Goal: Transaction & Acquisition: Purchase product/service

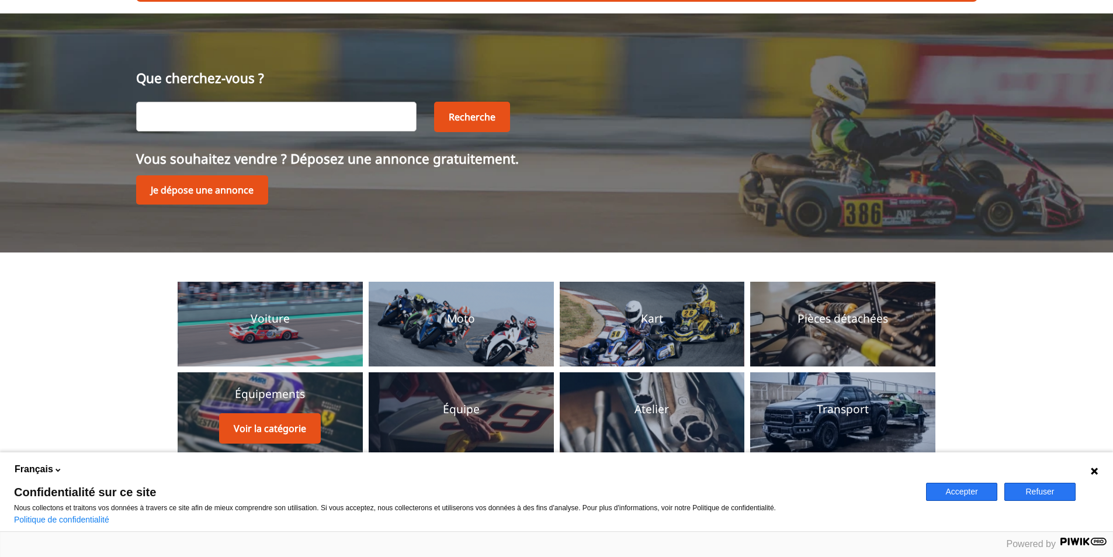
scroll to position [117, 0]
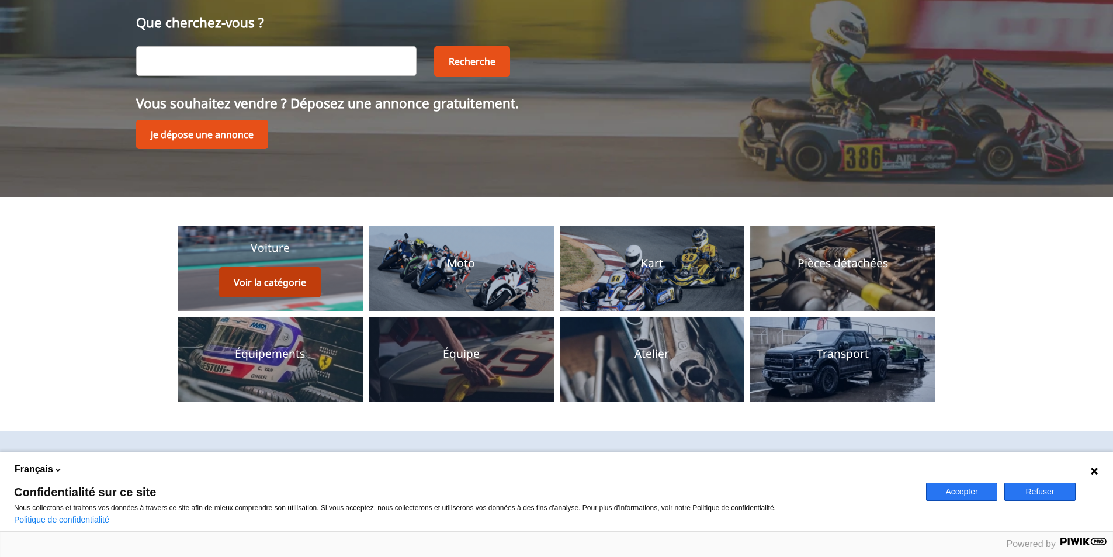
click at [277, 282] on button "Voir la catégorie" at bounding box center [270, 282] width 102 height 30
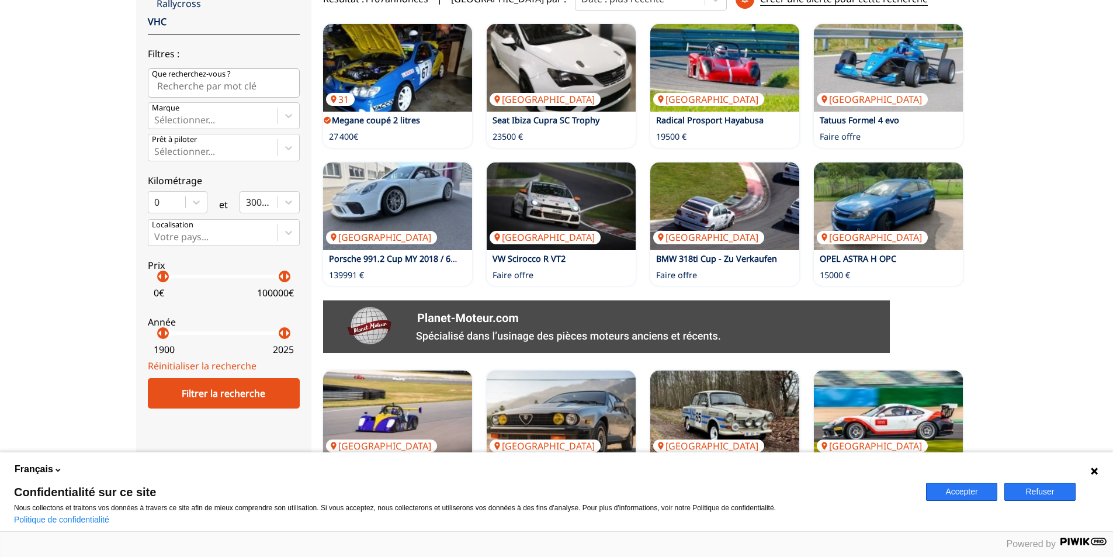
scroll to position [292, 0]
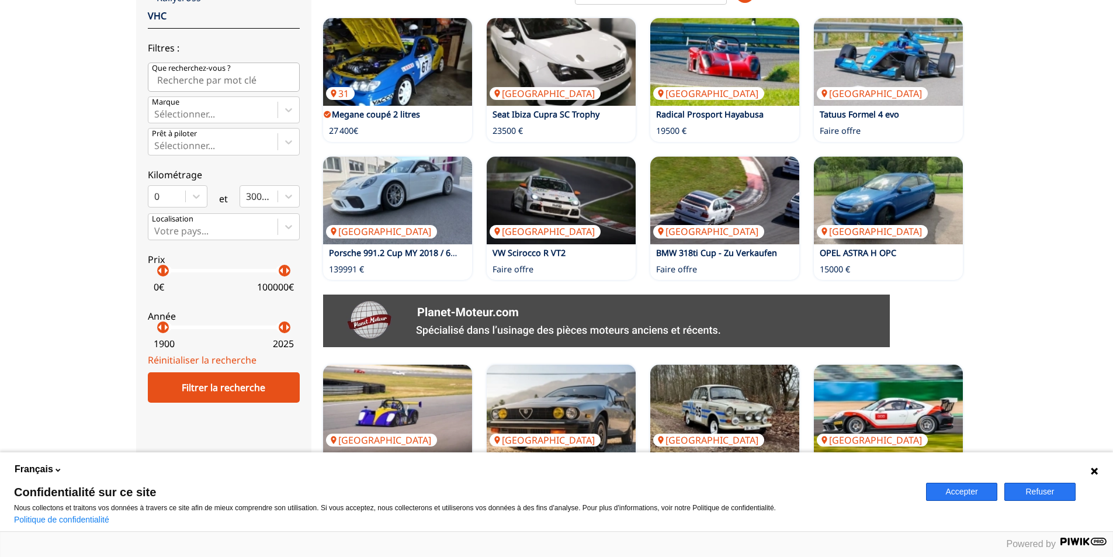
click at [284, 269] on p "arrow_right" at bounding box center [287, 270] width 14 height 14
drag, startPoint x: 284, startPoint y: 269, endPoint x: 180, endPoint y: 280, distance: 103.9
click at [180, 280] on label "Prix arrow_left arrow_right arrow_left arrow_right 0 € 15000 €" at bounding box center [224, 271] width 152 height 52
click at [212, 373] on div "Filtrer la recherche" at bounding box center [224, 387] width 152 height 30
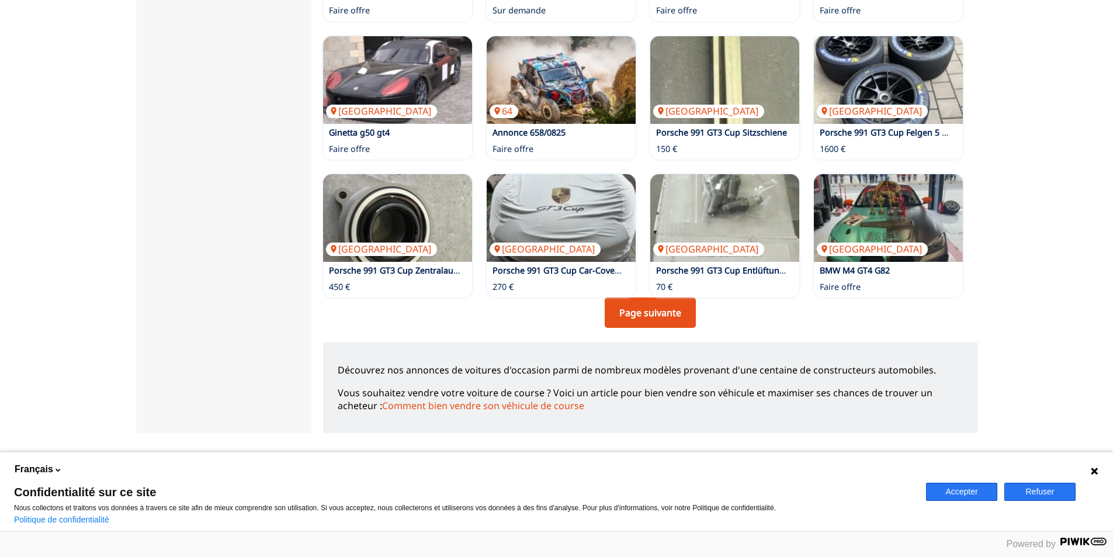
scroll to position [759, 0]
click at [648, 313] on link "Page suivante" at bounding box center [649, 312] width 91 height 30
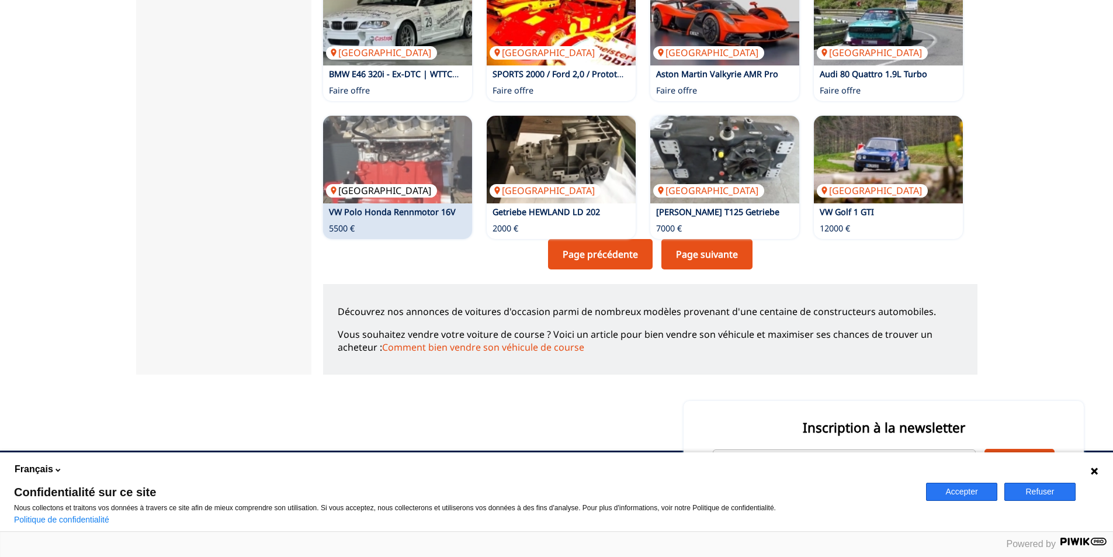
scroll to position [818, 0]
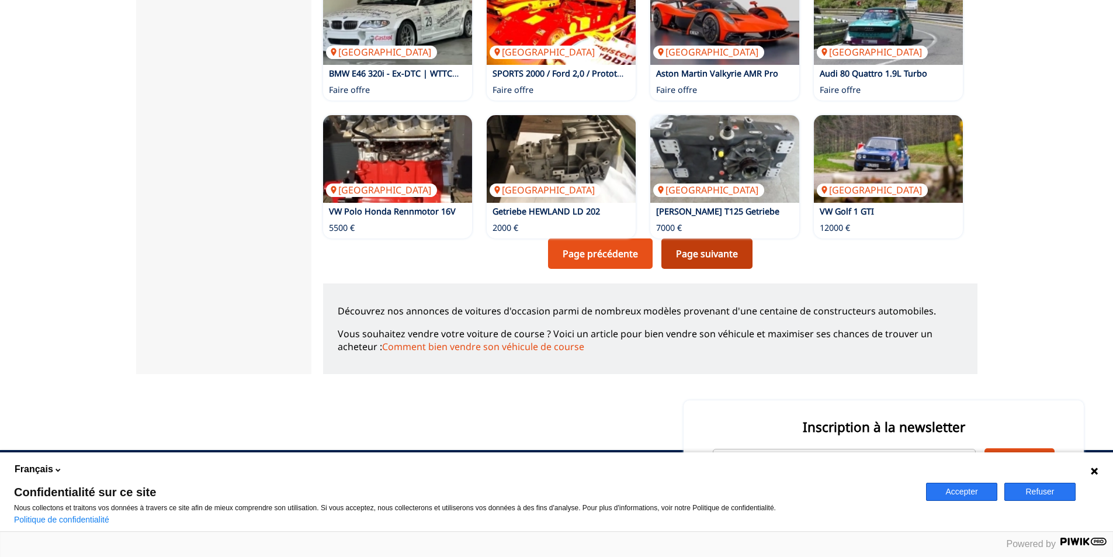
click at [699, 258] on link "Page suivante" at bounding box center [706, 253] width 91 height 30
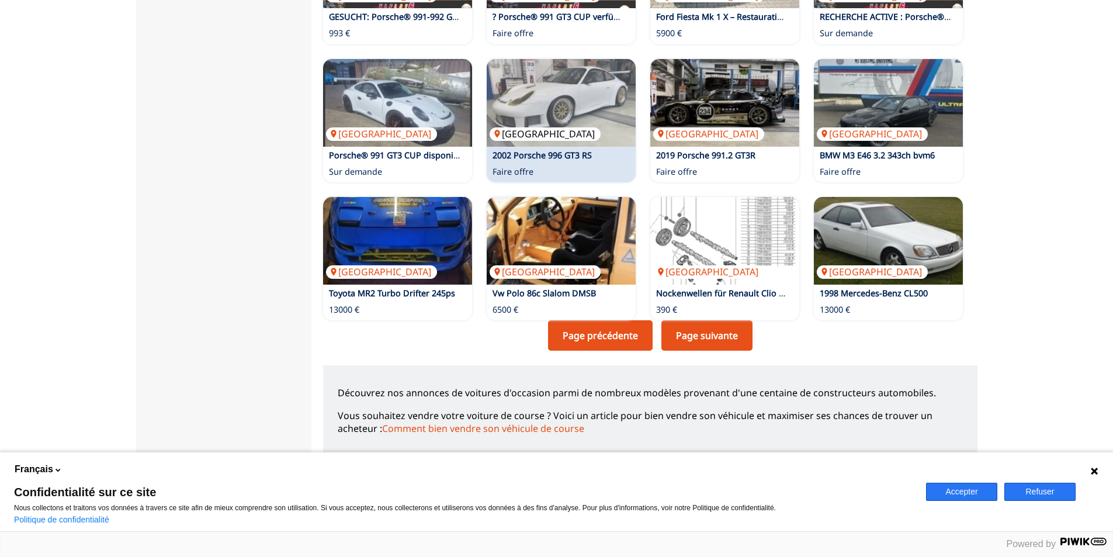
scroll to position [701, 0]
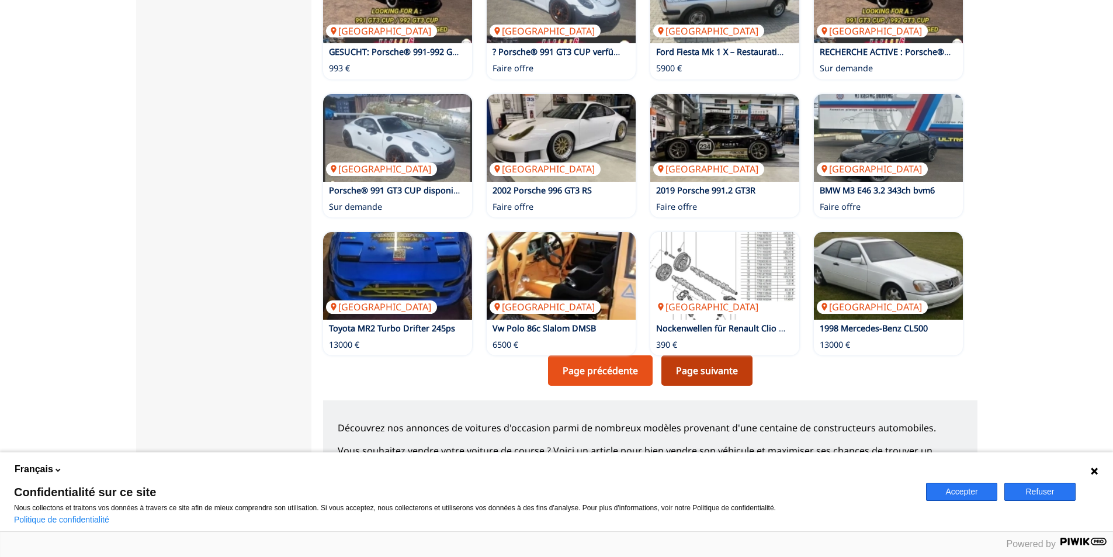
click at [718, 371] on link "Page suivante" at bounding box center [706, 370] width 91 height 30
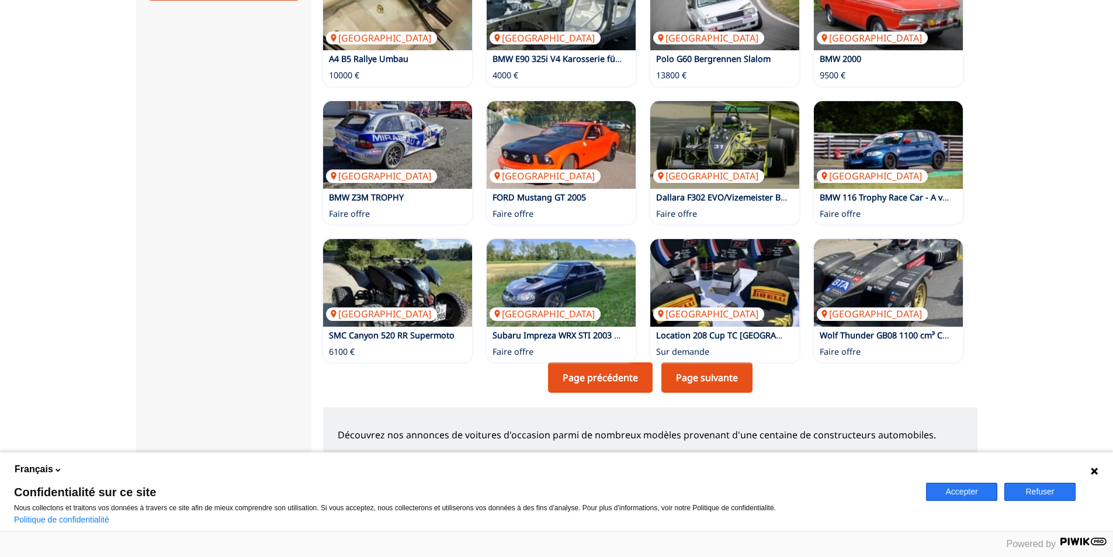
scroll to position [701, 0]
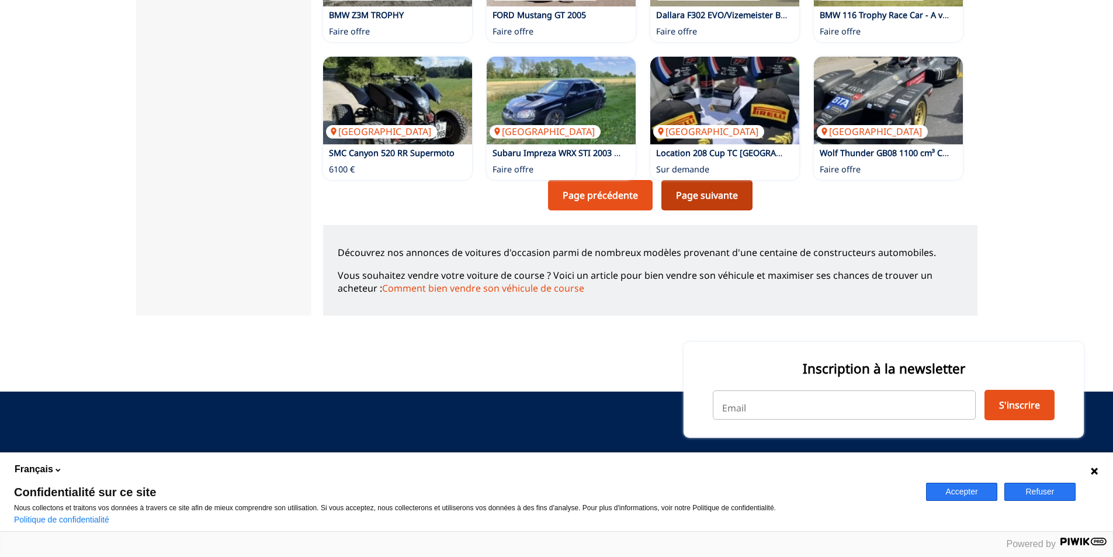
click at [713, 200] on link "Page suivante" at bounding box center [706, 195] width 91 height 30
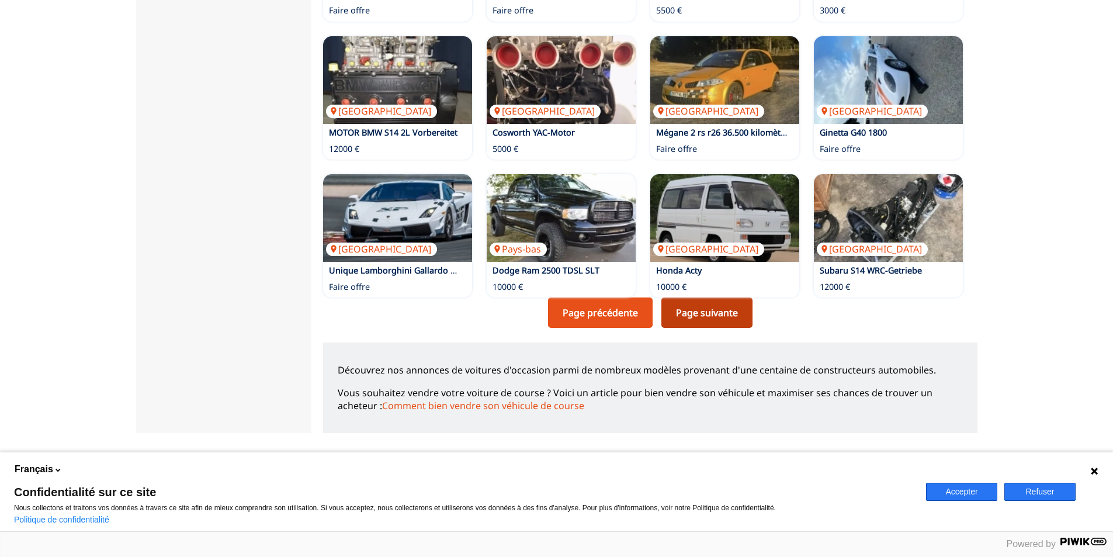
scroll to position [759, 0]
click at [702, 318] on link "Page suivante" at bounding box center [706, 312] width 91 height 30
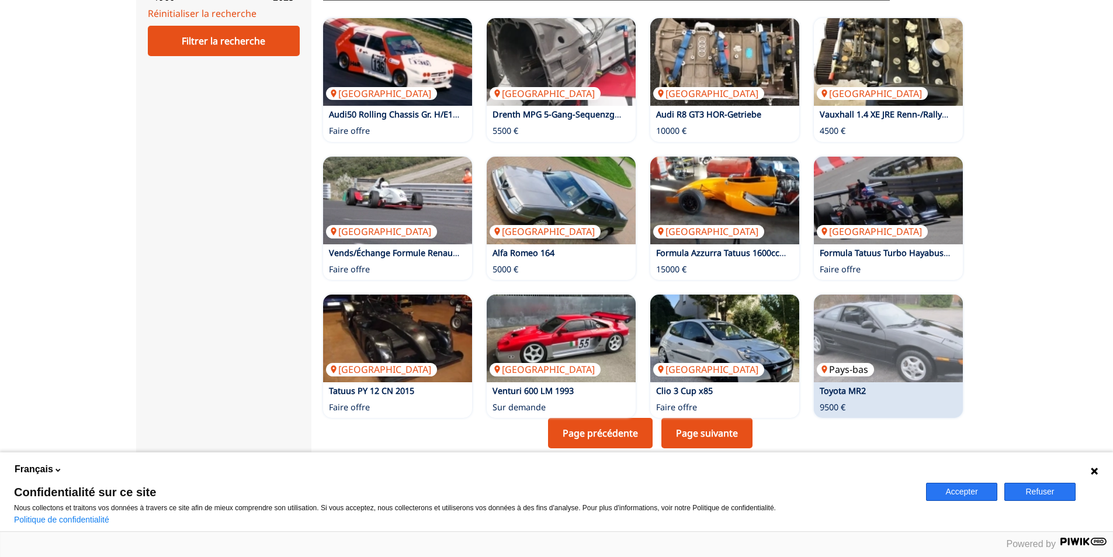
scroll to position [642, 0]
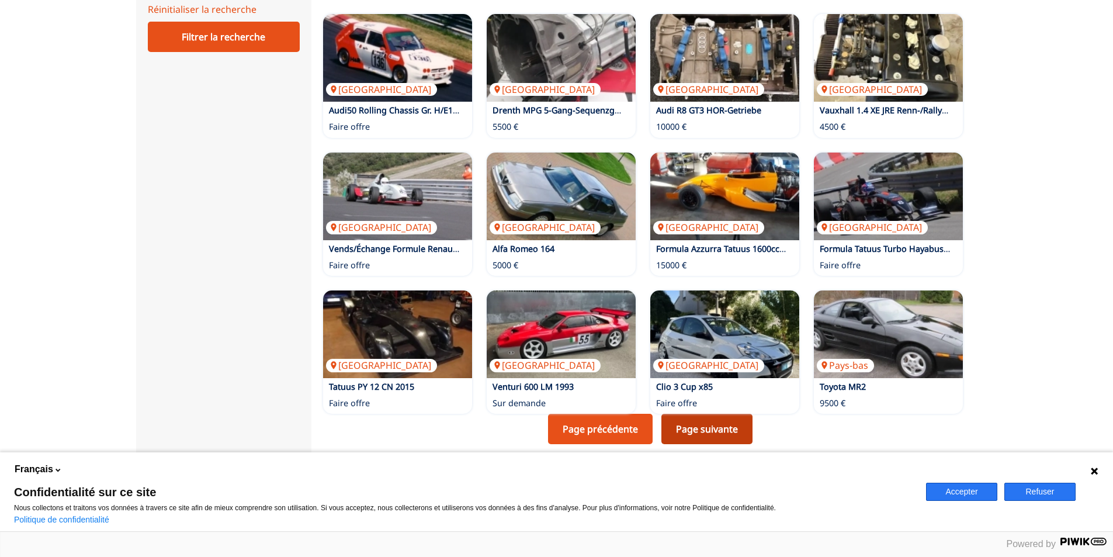
click at [704, 431] on link "Page suivante" at bounding box center [706, 428] width 91 height 30
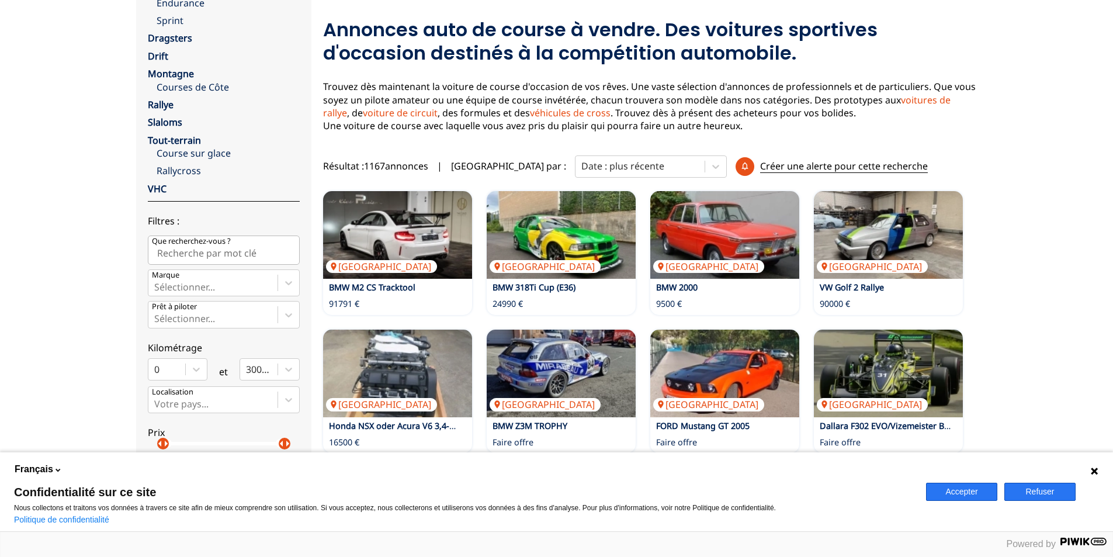
scroll to position [175, 0]
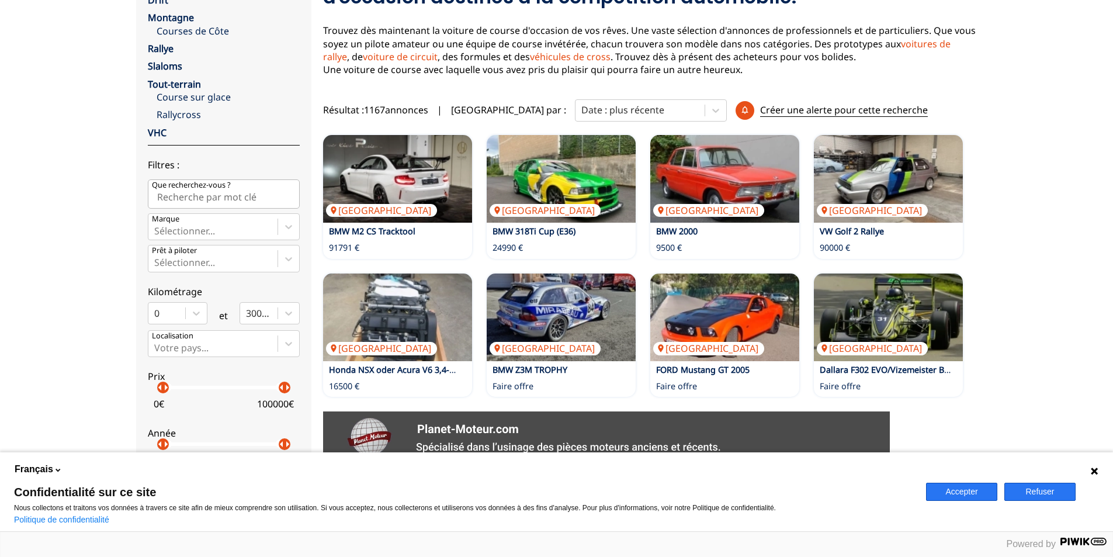
click at [282, 201] on input "Que recherchez-vous ?" at bounding box center [224, 193] width 152 height 29
type input "proto moteur moto"
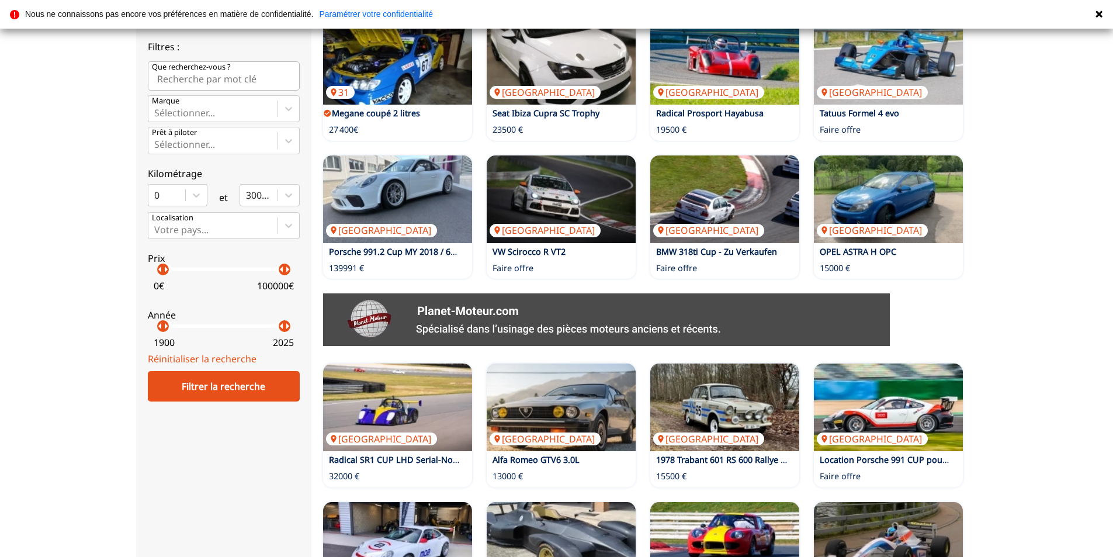
scroll to position [292, 0]
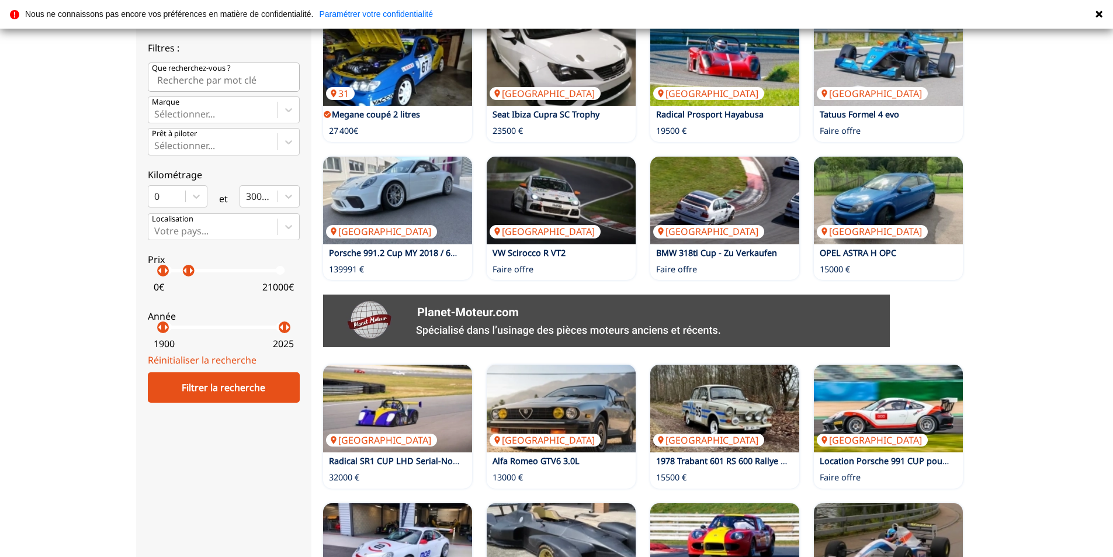
drag, startPoint x: 284, startPoint y: 272, endPoint x: 188, endPoint y: 274, distance: 96.4
click at [188, 274] on p "arrow_right" at bounding box center [191, 270] width 14 height 14
click at [185, 274] on p "arrow_right" at bounding box center [187, 270] width 14 height 14
click at [245, 389] on div "Filtrer la recherche" at bounding box center [224, 387] width 152 height 30
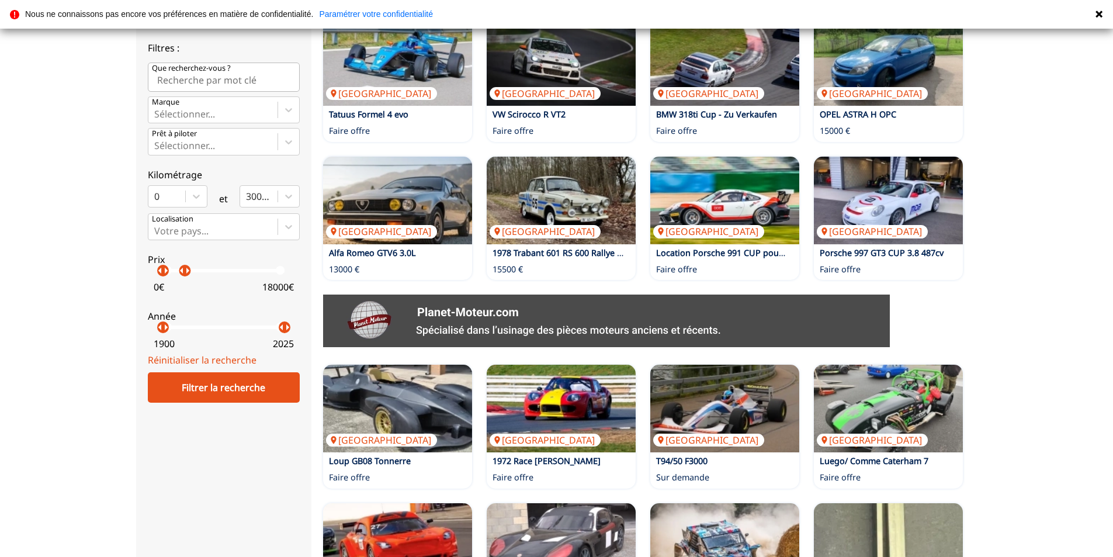
scroll to position [58, 0]
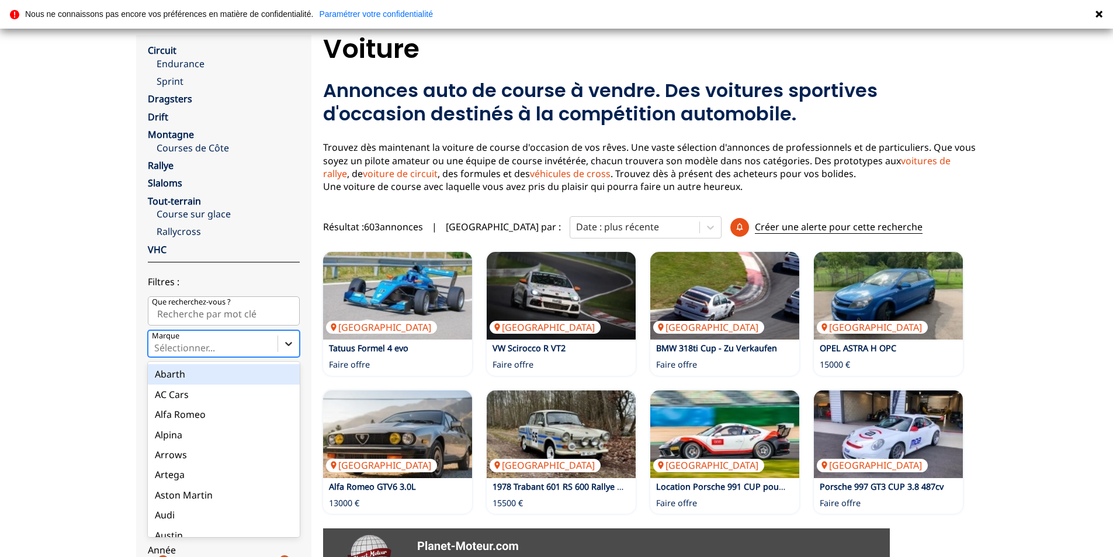
click at [284, 342] on icon at bounding box center [289, 344] width 12 height 12
click at [157, 342] on input "Marque option Abarth focused, 1 of 90. 90 results available. Use Up and Down to…" at bounding box center [155, 347] width 2 height 11
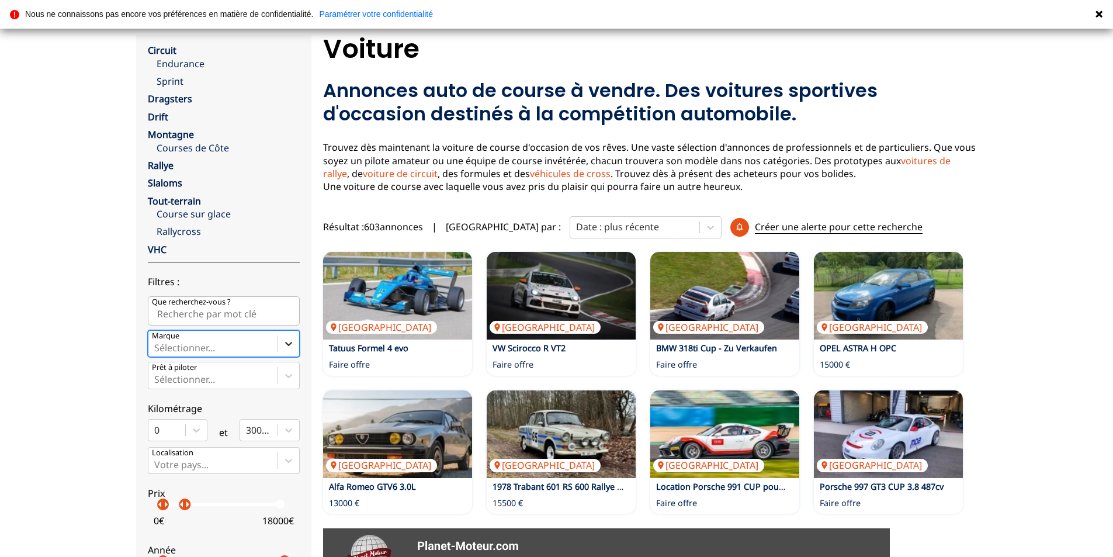
click at [284, 342] on icon at bounding box center [289, 344] width 12 height 12
click at [157, 342] on input "Marque Select is focused ,type to refine list, press Down to open the menu, Sél…" at bounding box center [155, 347] width 2 height 11
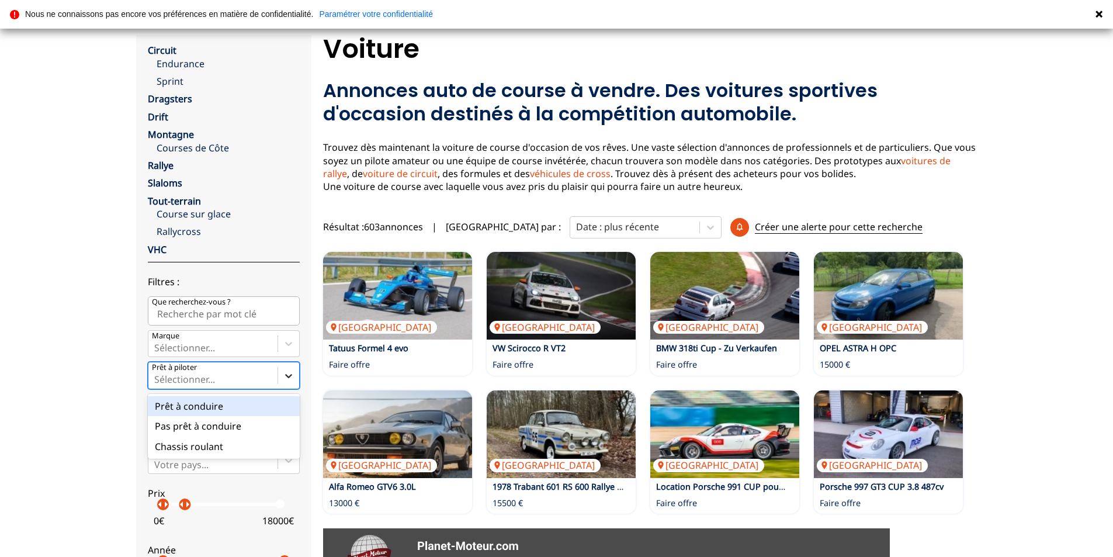
click at [288, 375] on icon at bounding box center [289, 376] width 12 height 12
click at [157, 375] on input "Prêt à piloter option Prêt à conduire focused, 1 of 3. 3 results available. Use…" at bounding box center [155, 379] width 2 height 11
click at [288, 375] on icon at bounding box center [289, 376] width 12 height 12
click at [157, 375] on input "Prêt à piloter Select is focused ,type to refine list, press Down to open the m…" at bounding box center [155, 379] width 2 height 11
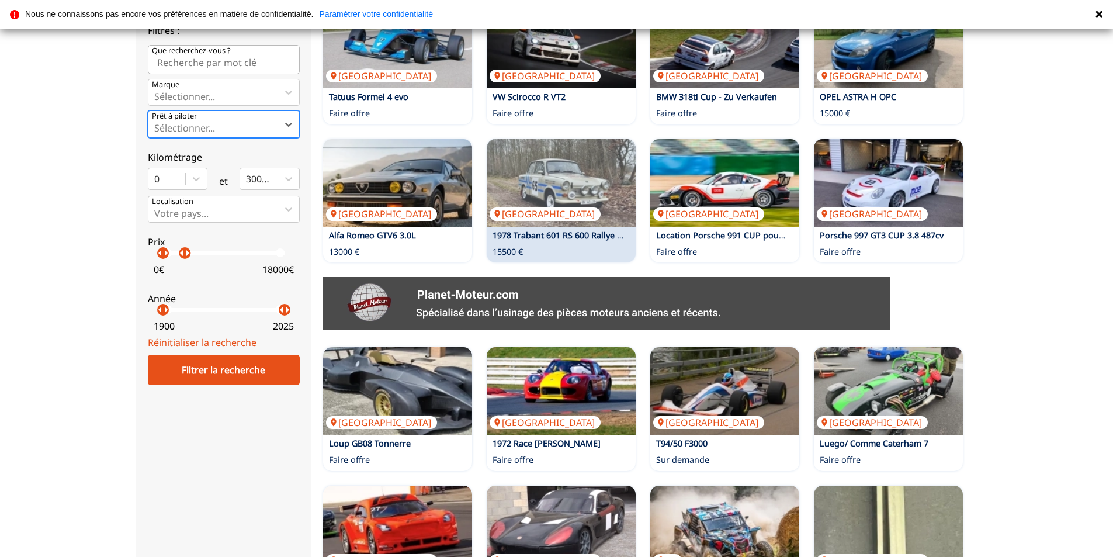
scroll to position [350, 0]
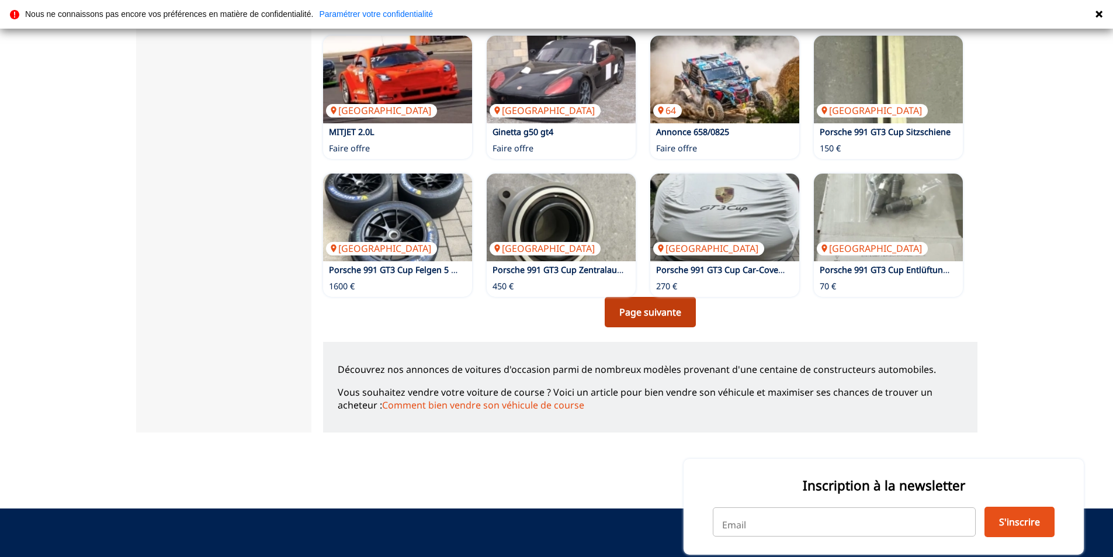
click at [641, 311] on link "Page suivante" at bounding box center [649, 312] width 91 height 30
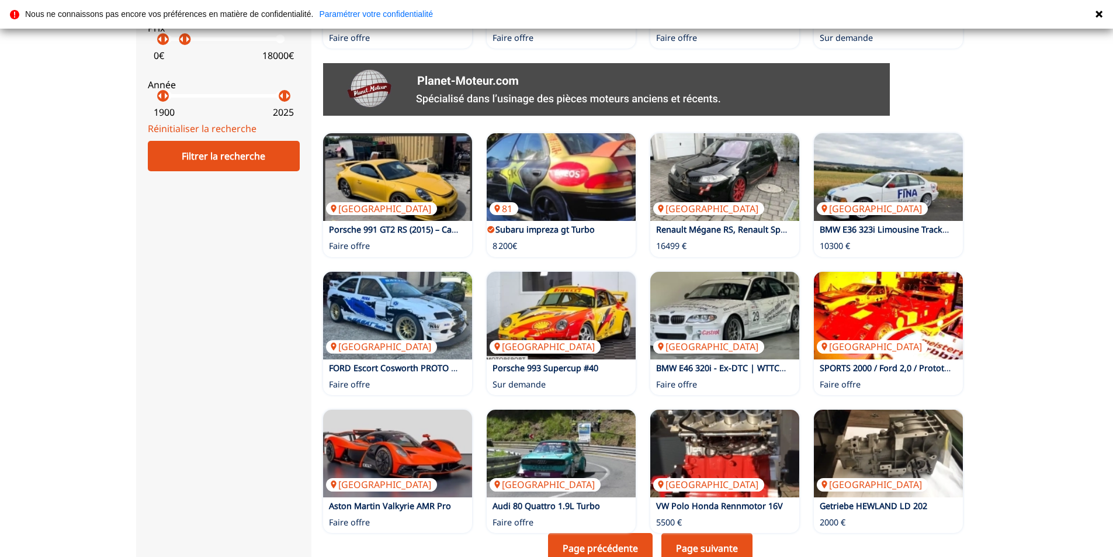
scroll to position [642, 0]
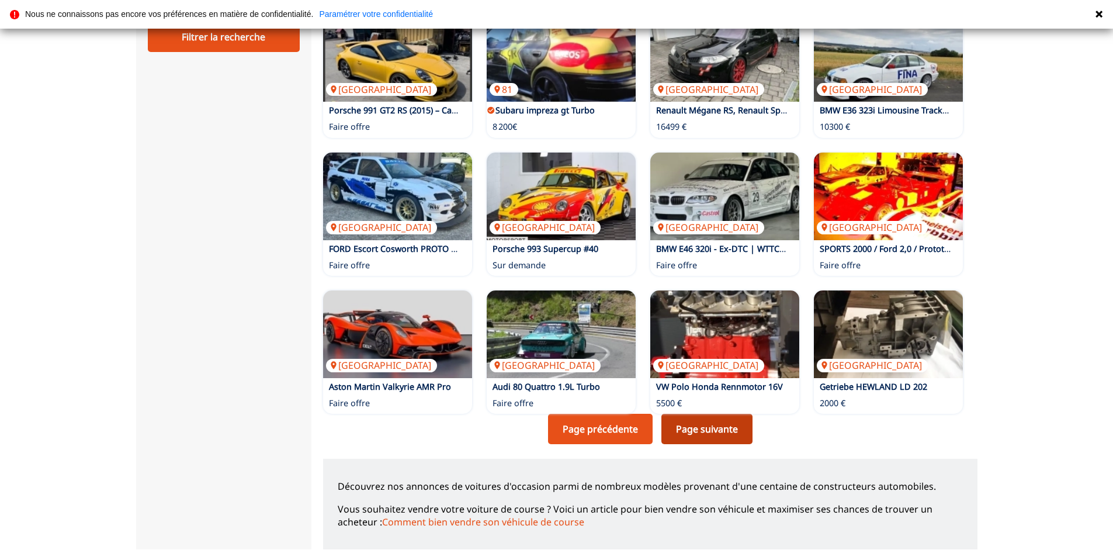
click at [710, 430] on link "Page suivante" at bounding box center [706, 428] width 91 height 30
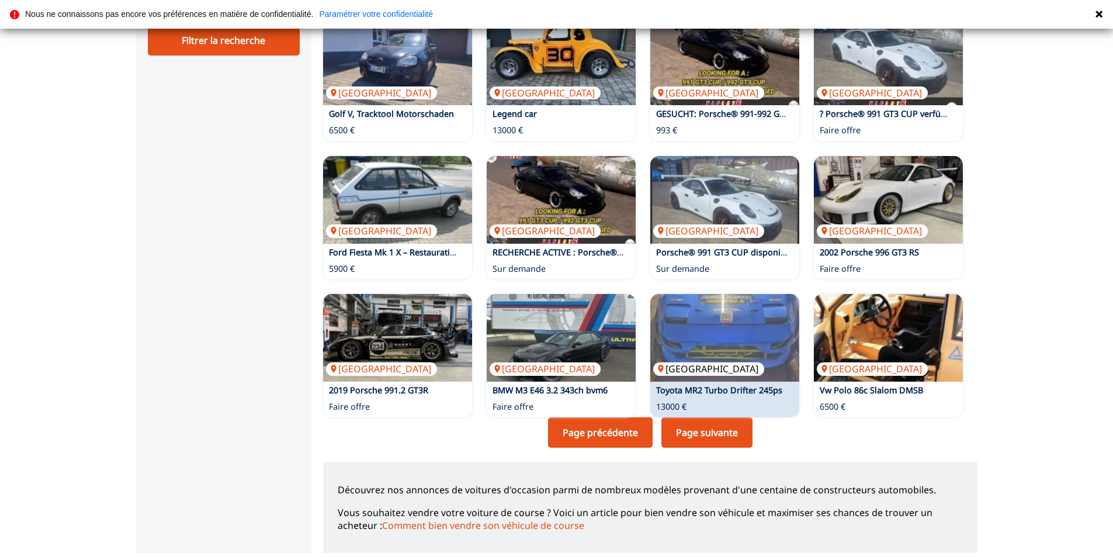
scroll to position [642, 0]
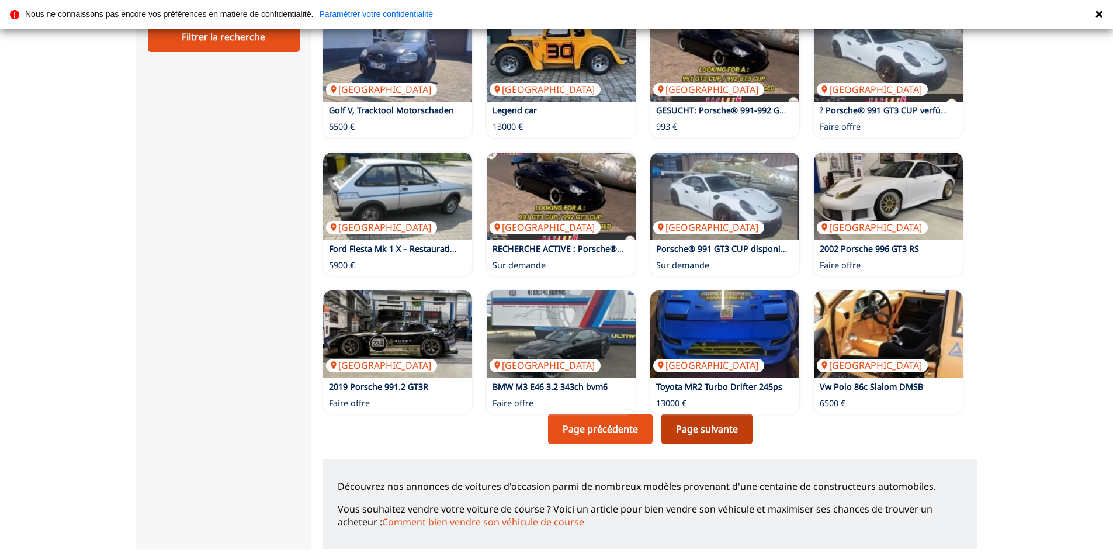
click at [719, 430] on link "Page suivante" at bounding box center [706, 428] width 91 height 30
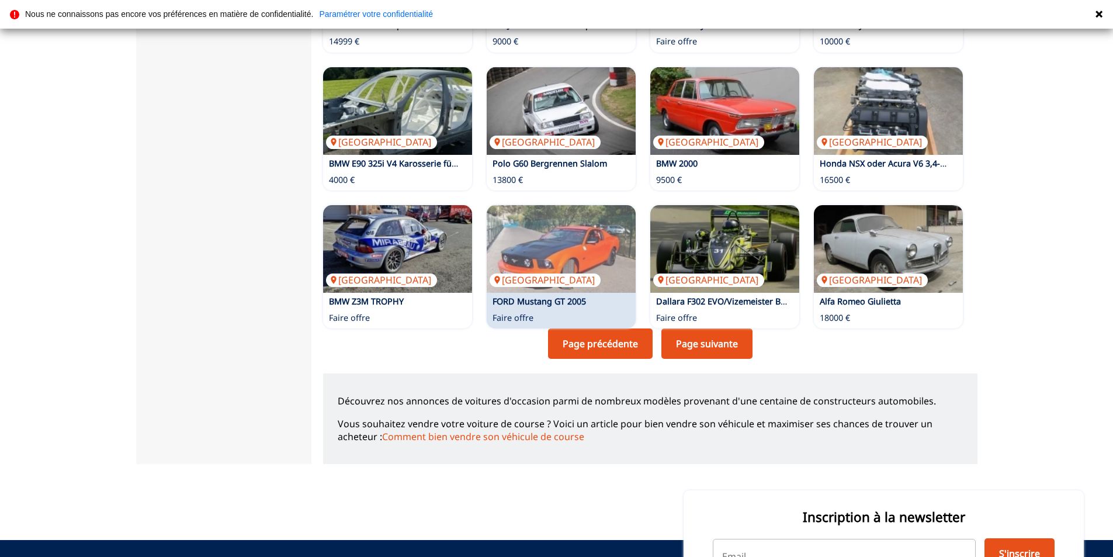
scroll to position [759, 0]
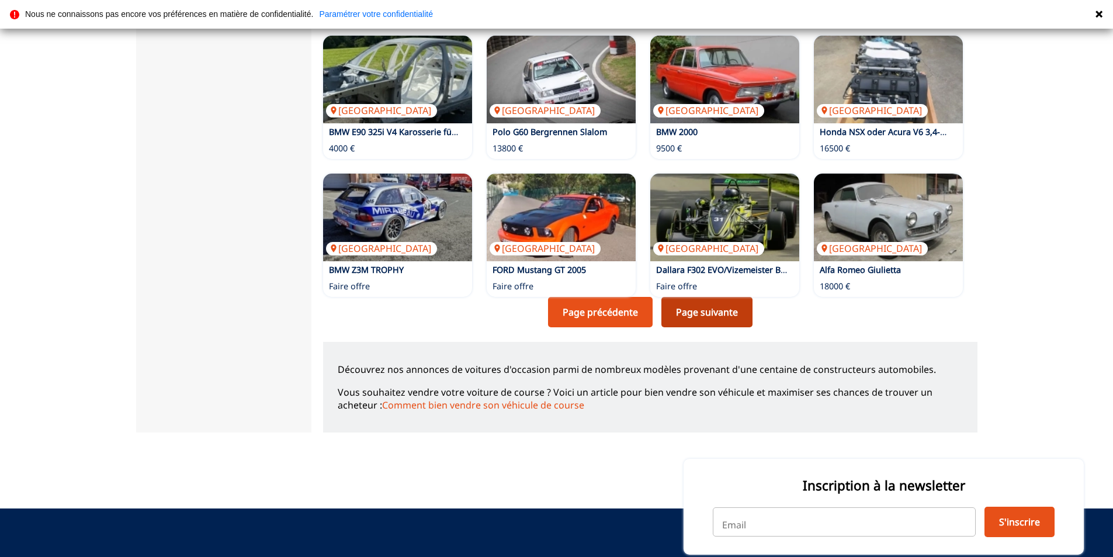
click at [731, 317] on link "Page suivante" at bounding box center [706, 312] width 91 height 30
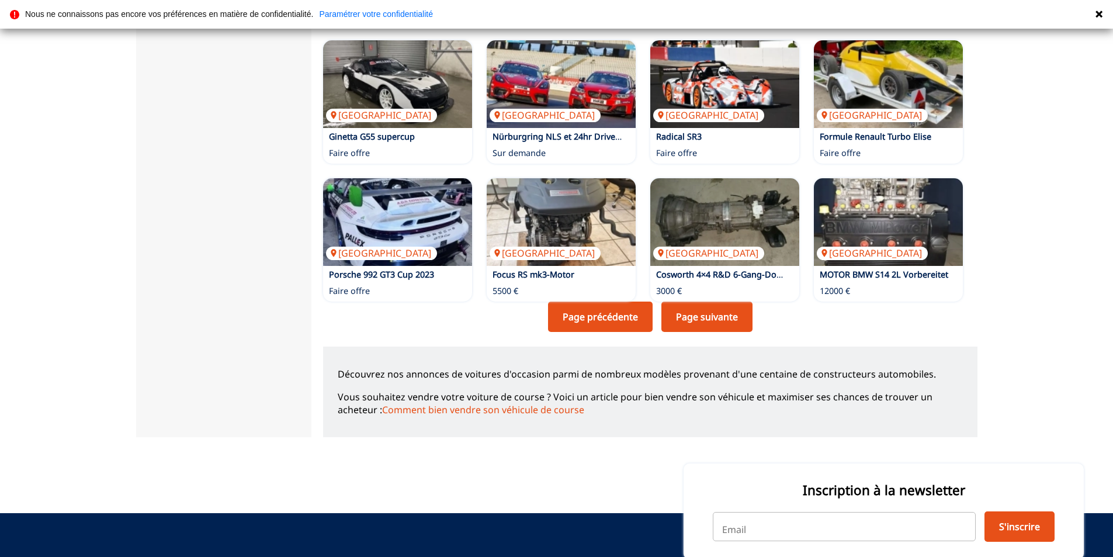
scroll to position [759, 0]
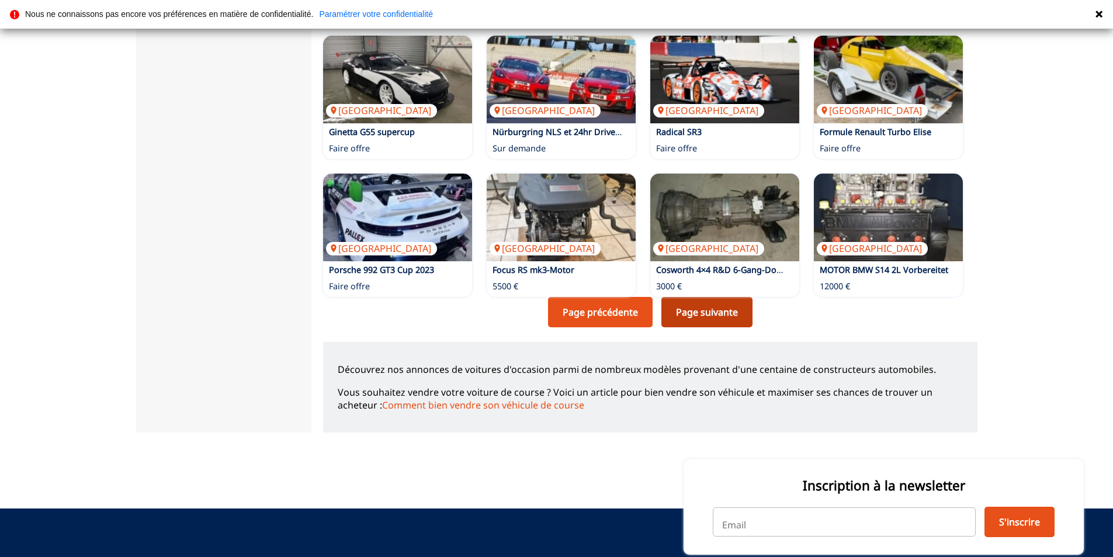
click at [717, 305] on link "Page suivante" at bounding box center [706, 312] width 91 height 30
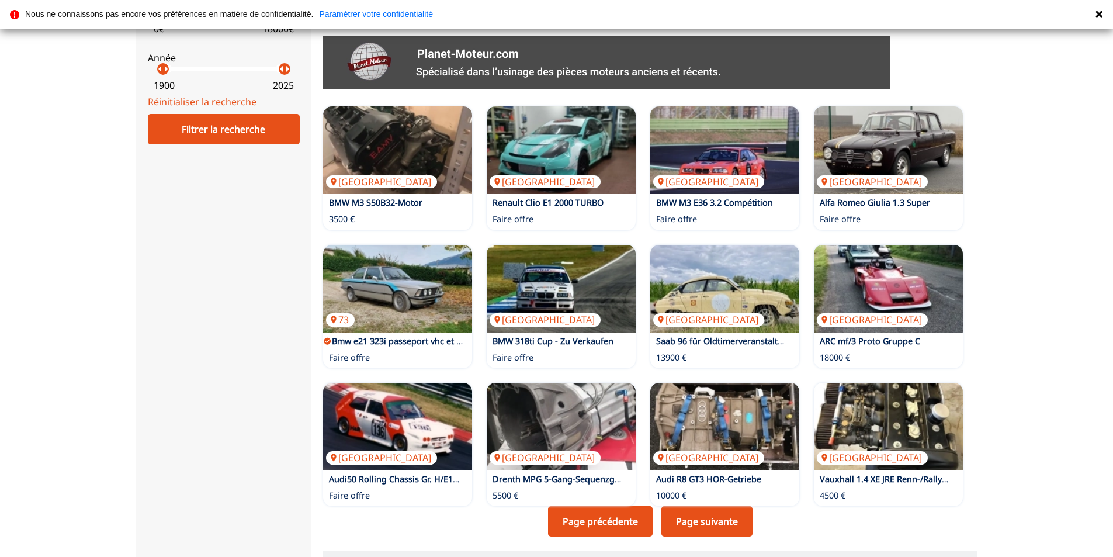
scroll to position [584, 0]
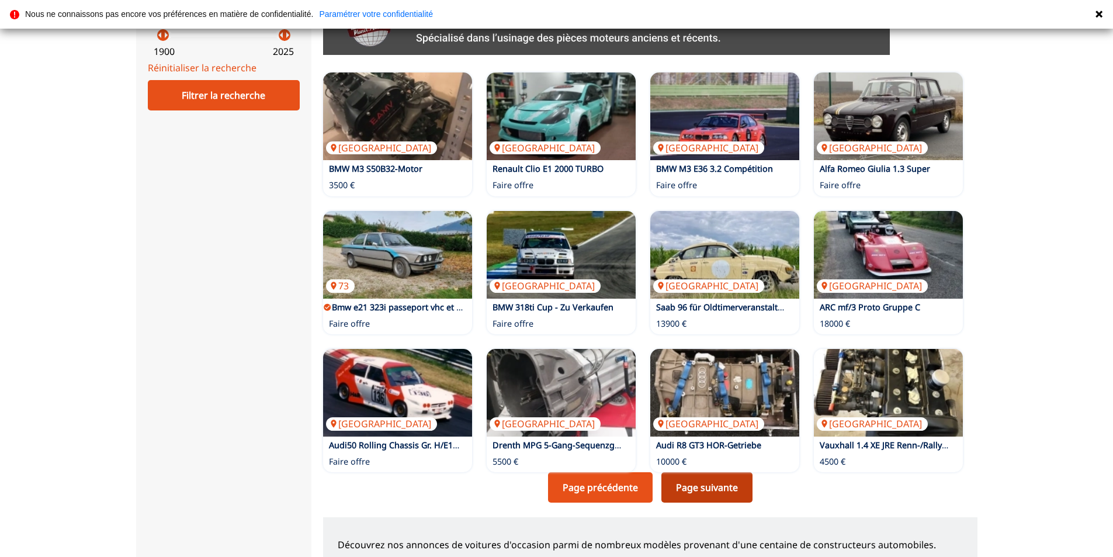
click at [689, 486] on link "Page suivante" at bounding box center [706, 487] width 91 height 30
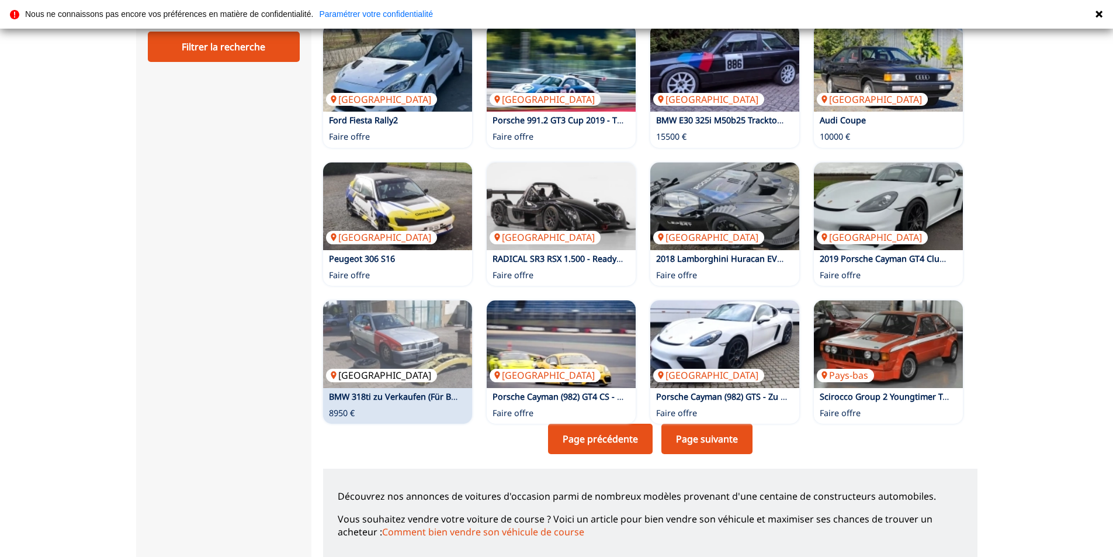
scroll to position [642, 0]
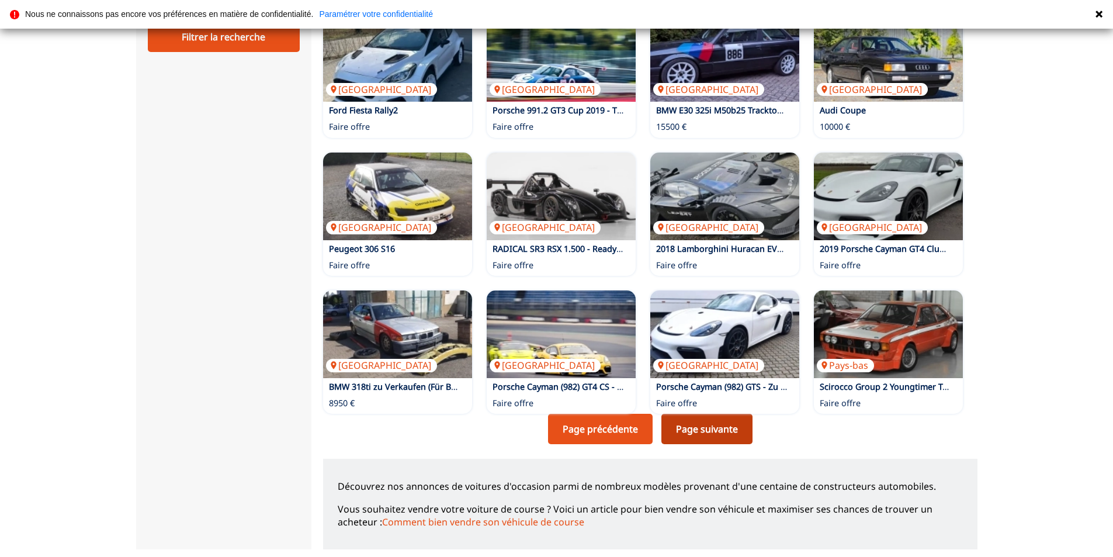
click at [686, 436] on link "Page suivante" at bounding box center [706, 428] width 91 height 30
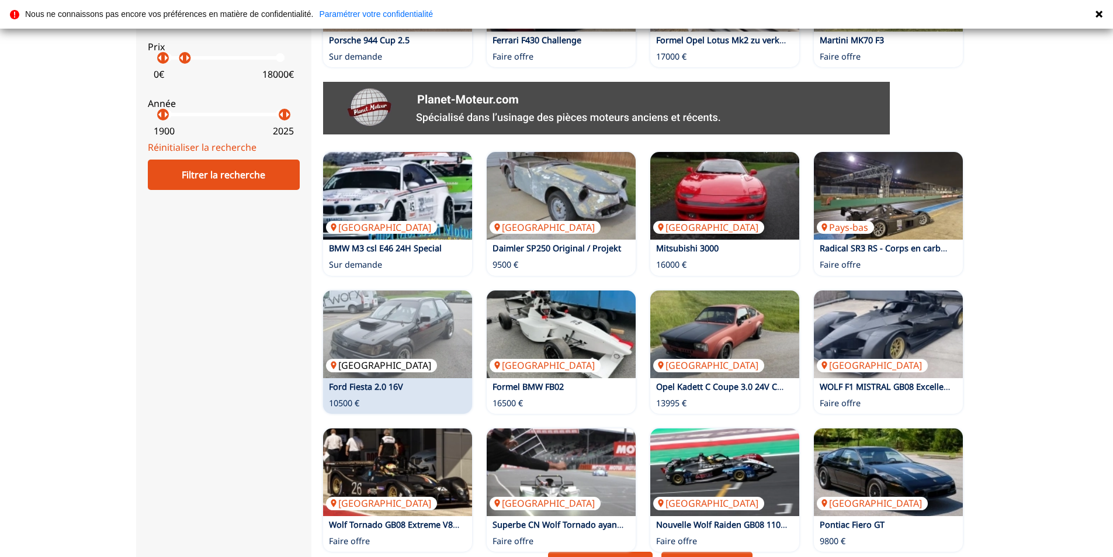
scroll to position [526, 0]
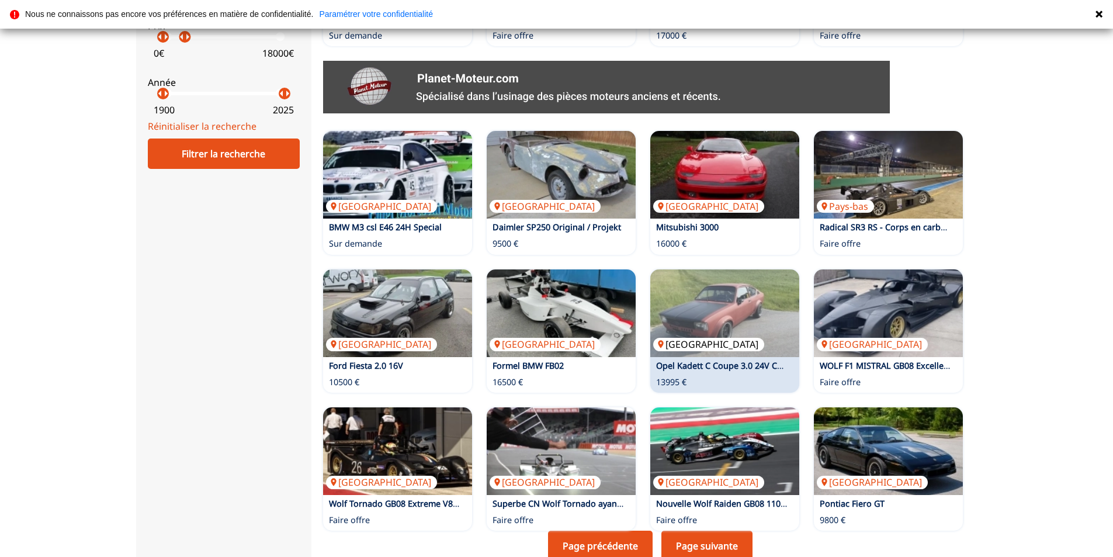
click at [722, 329] on img at bounding box center [724, 313] width 149 height 88
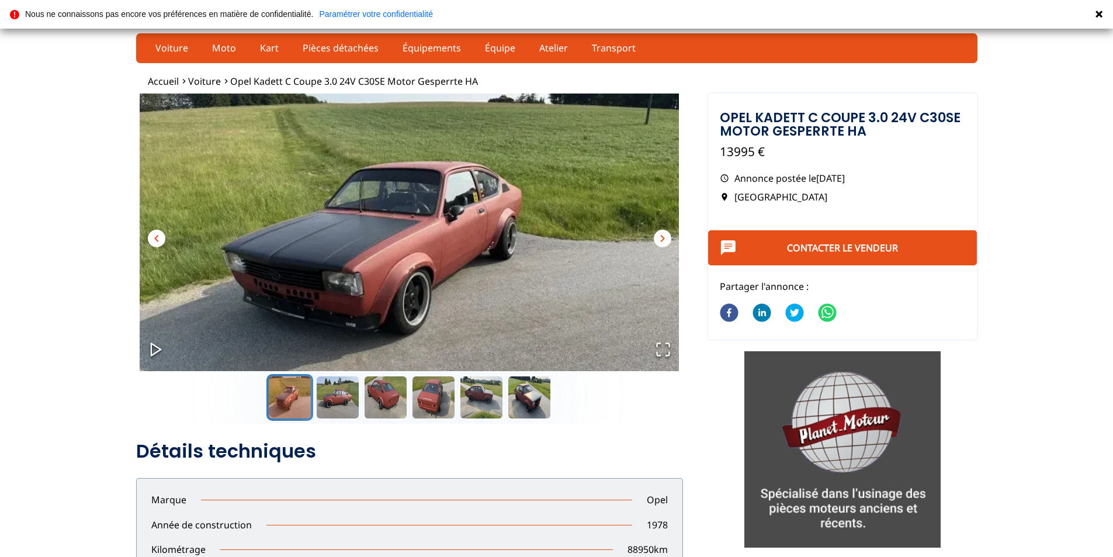
click at [665, 236] on span "chevron_right" at bounding box center [662, 238] width 14 height 14
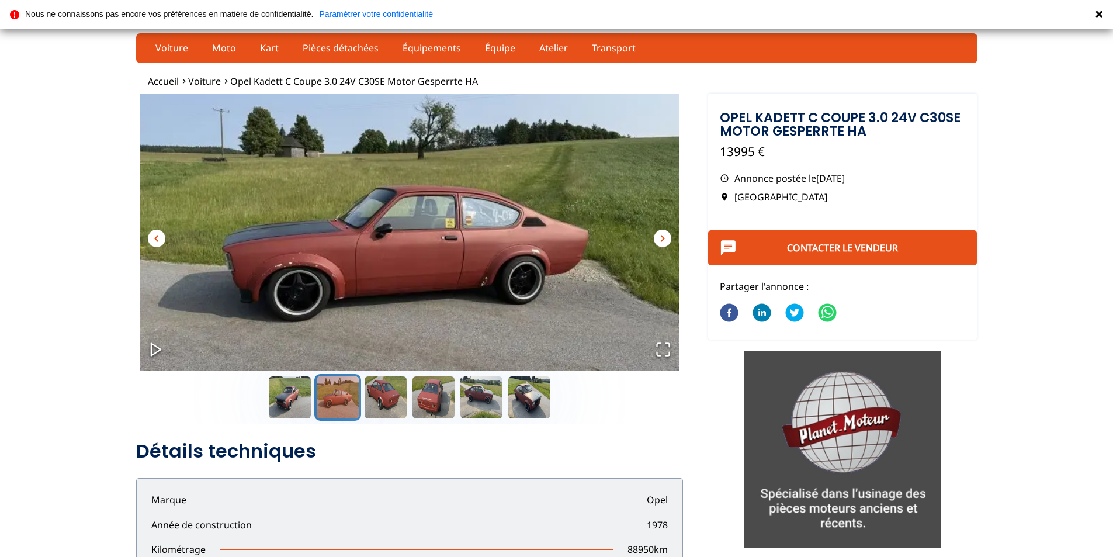
click at [665, 236] on span "chevron_right" at bounding box center [662, 238] width 14 height 14
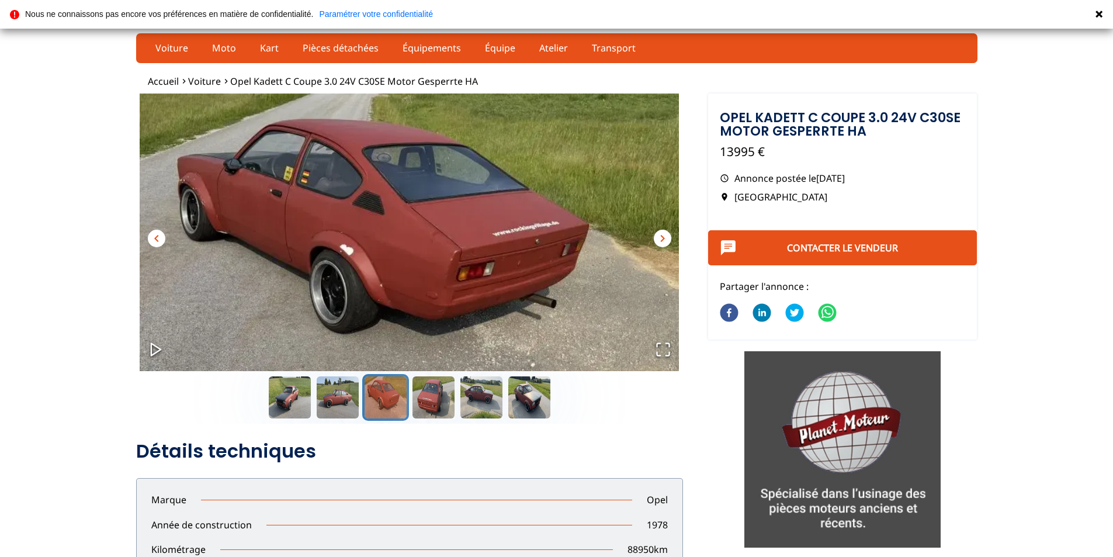
click at [665, 236] on span "chevron_right" at bounding box center [662, 238] width 14 height 14
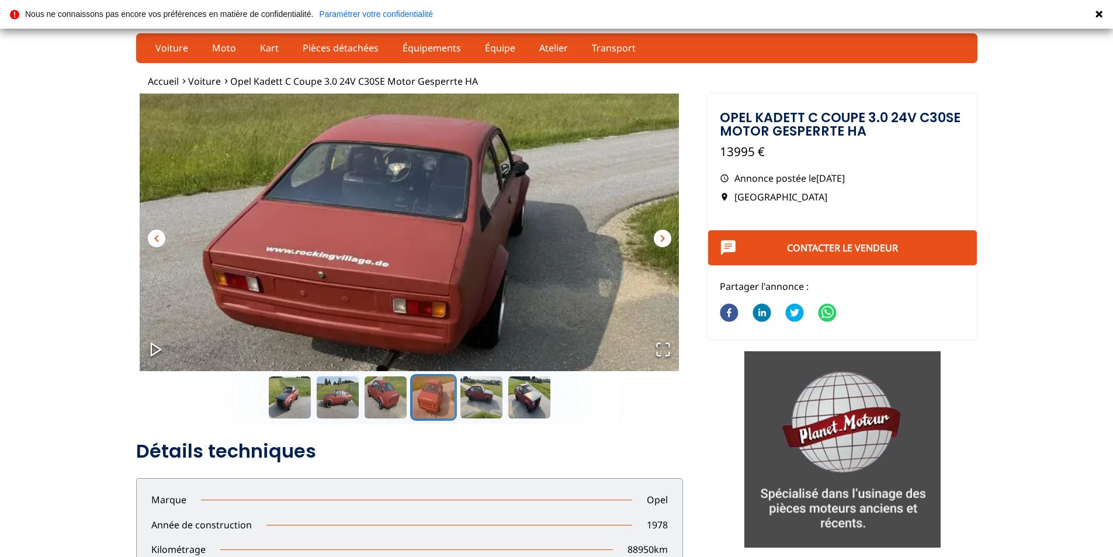
click at [665, 236] on span "chevron_right" at bounding box center [662, 238] width 14 height 14
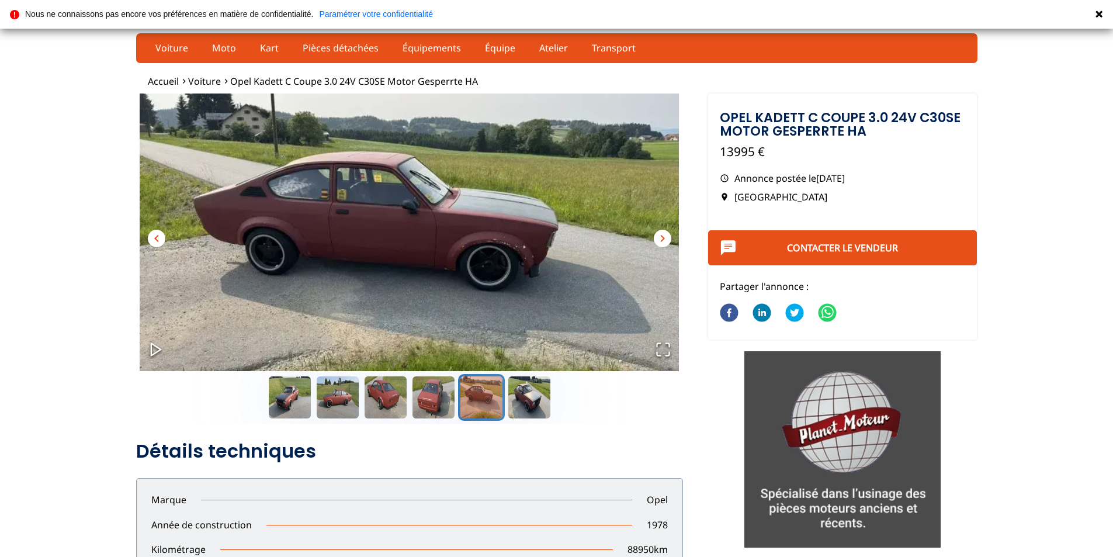
click at [665, 236] on span "chevron_right" at bounding box center [662, 238] width 14 height 14
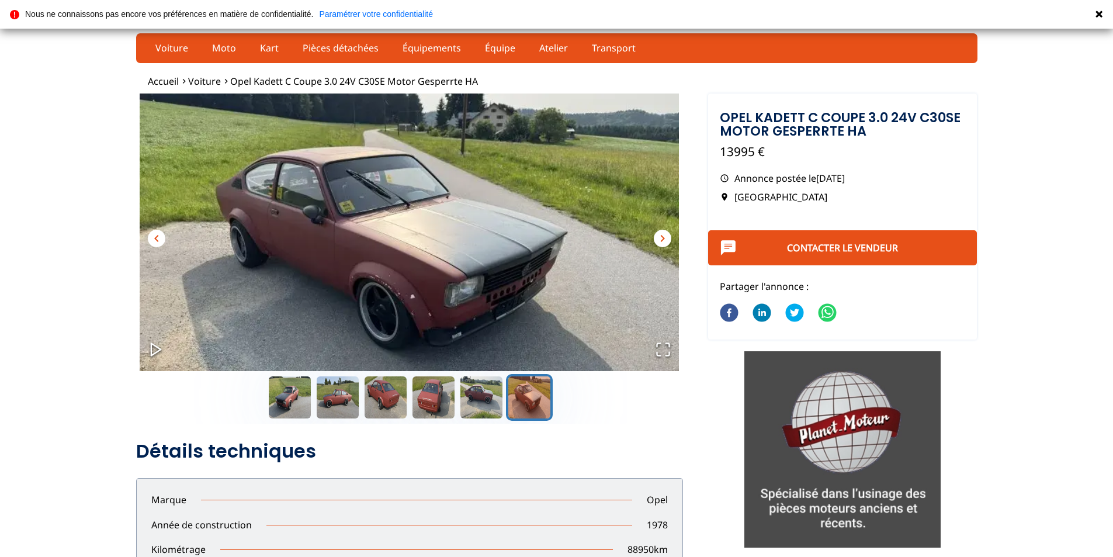
click at [665, 236] on span "chevron_right" at bounding box center [662, 238] width 14 height 14
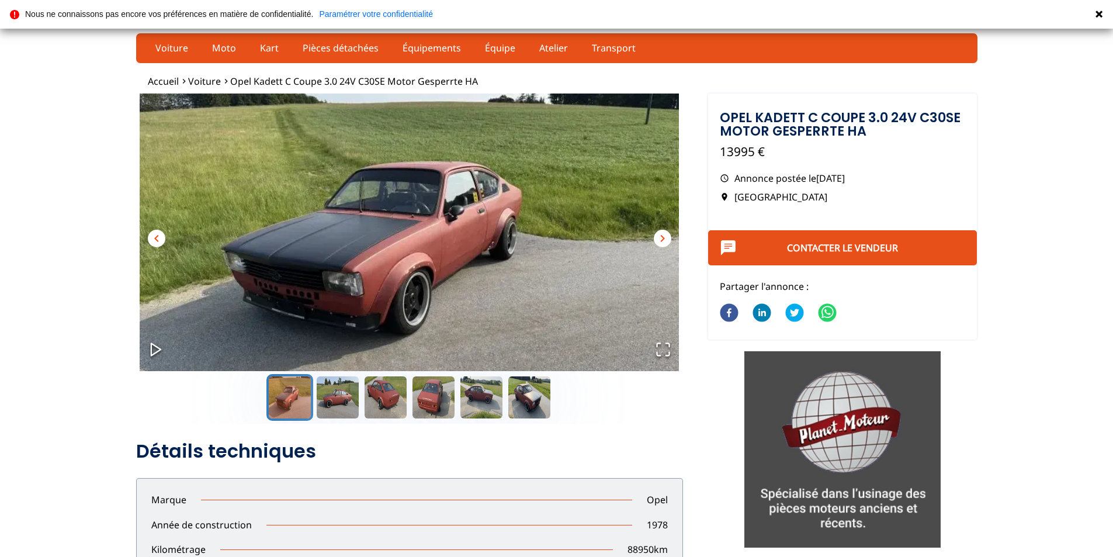
click at [665, 236] on span "chevron_right" at bounding box center [662, 238] width 14 height 14
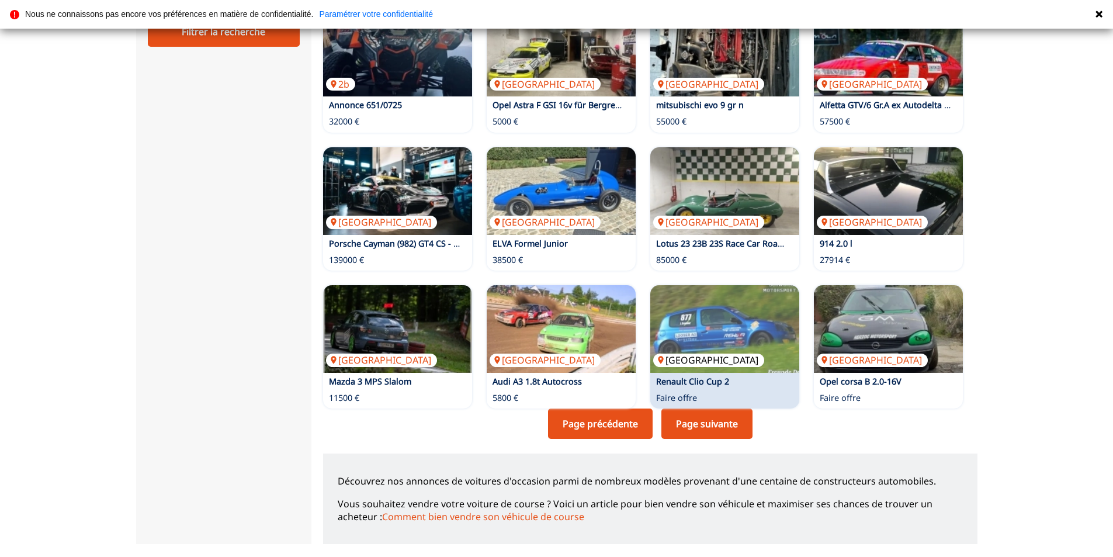
scroll to position [701, 0]
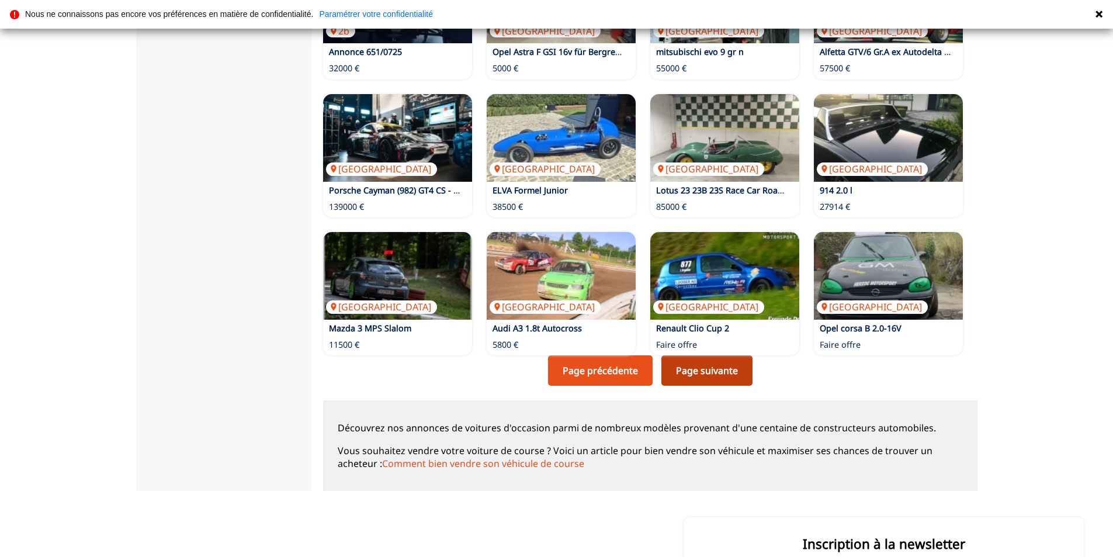
click at [743, 372] on link "Page suivante" at bounding box center [706, 370] width 91 height 30
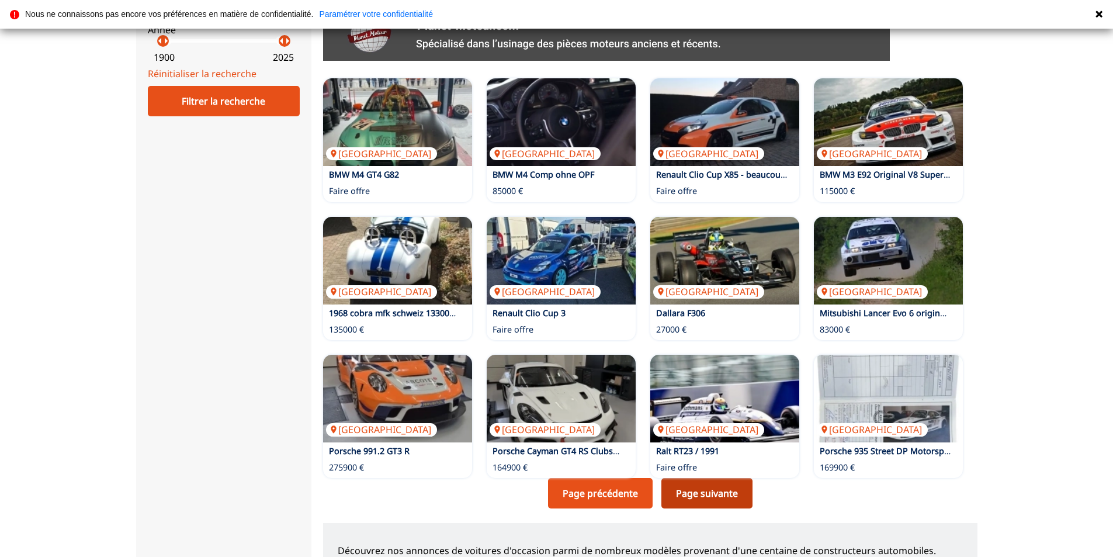
scroll to position [642, 0]
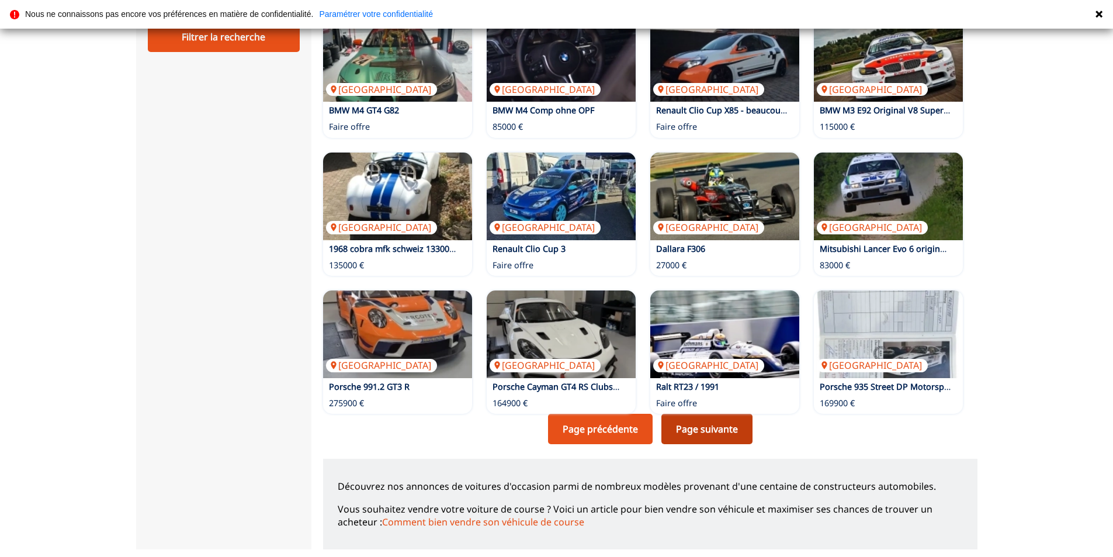
click at [720, 429] on link "Page suivante" at bounding box center [706, 428] width 91 height 30
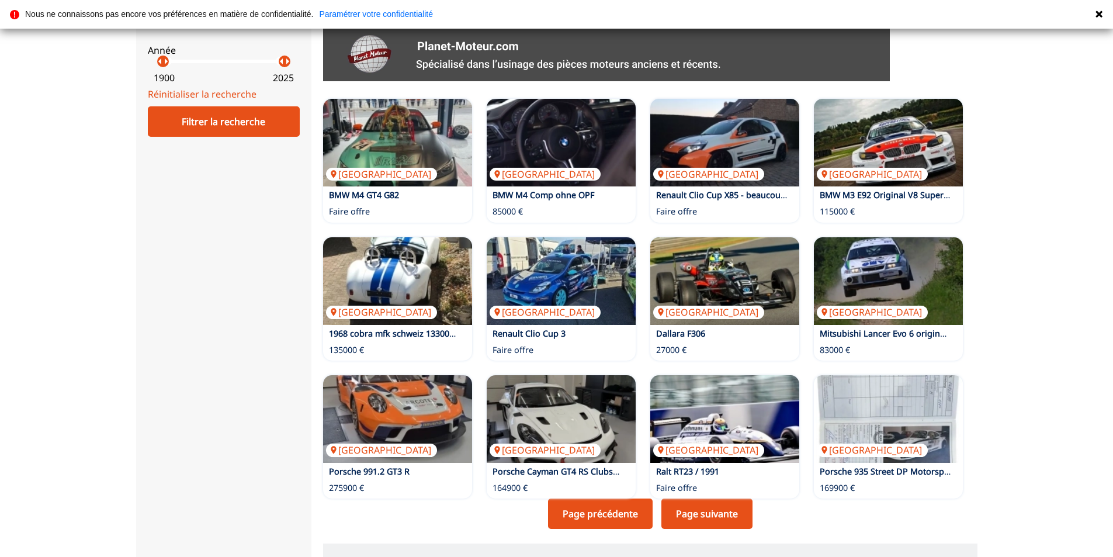
scroll to position [584, 0]
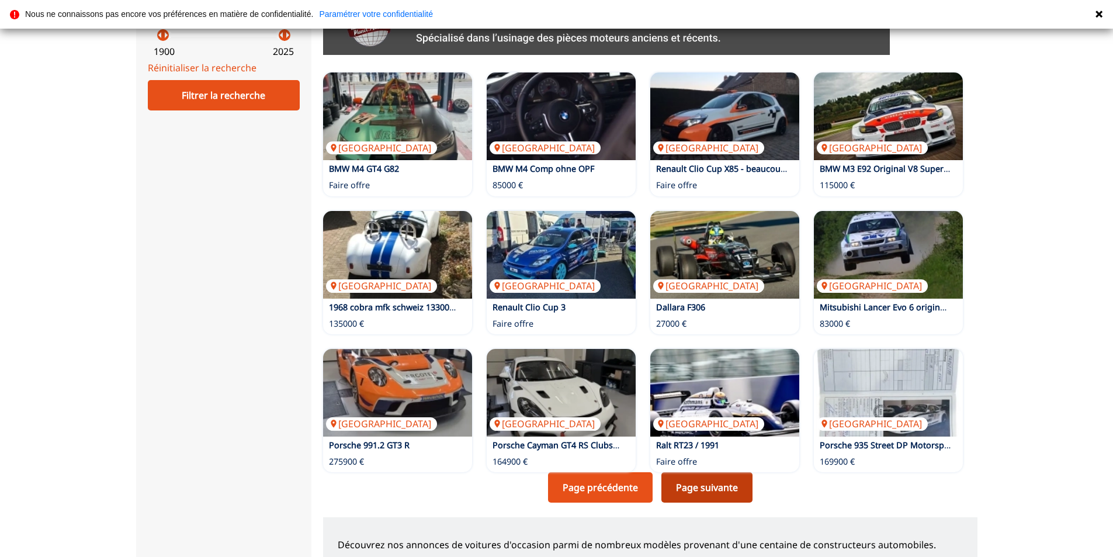
click at [723, 485] on link "Page suivante" at bounding box center [706, 487] width 91 height 30
